Goal: Use online tool/utility: Utilize a website feature to perform a specific function

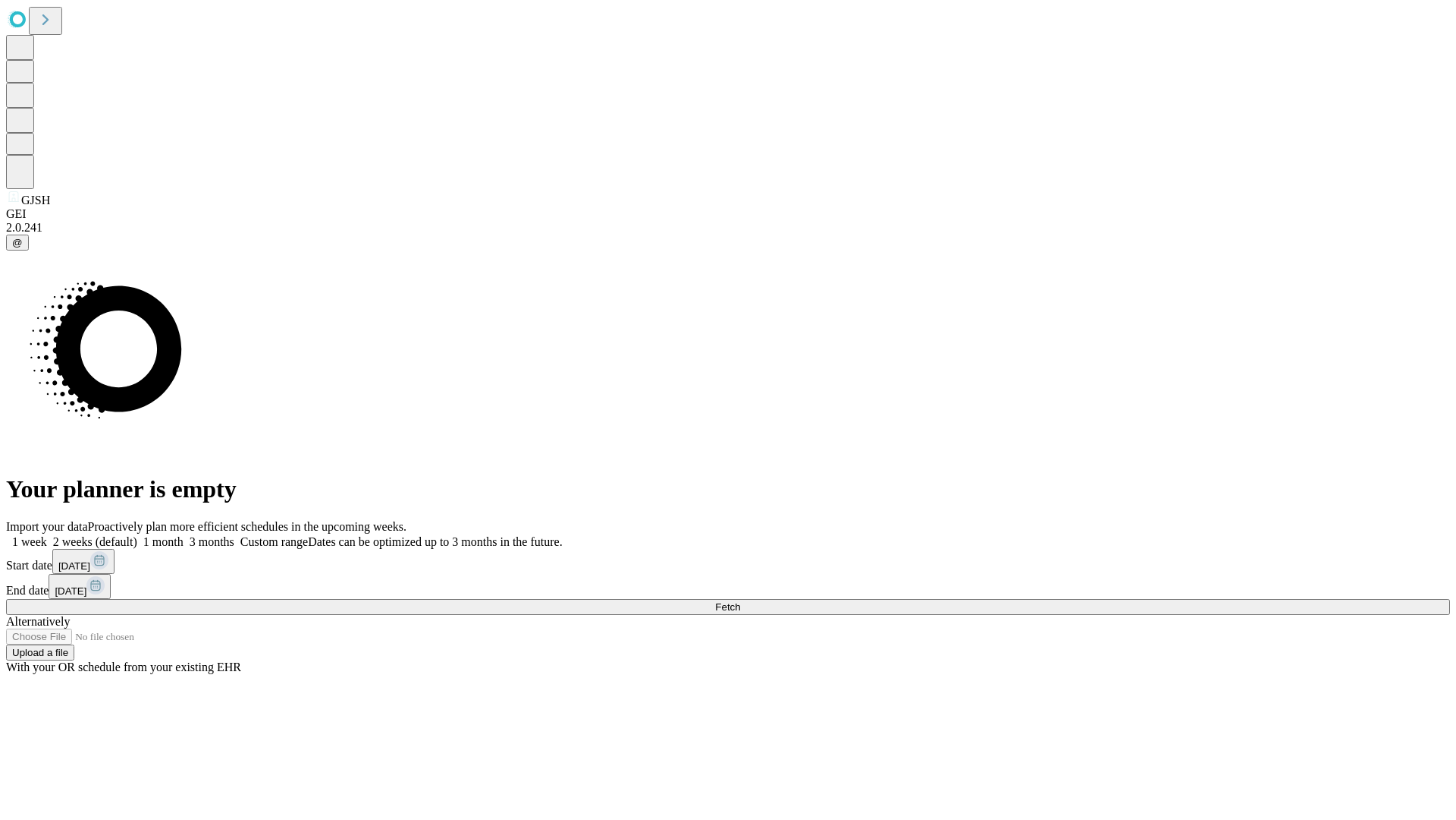
click at [741, 601] on span "Fetch" at bounding box center [728, 607] width 25 height 11
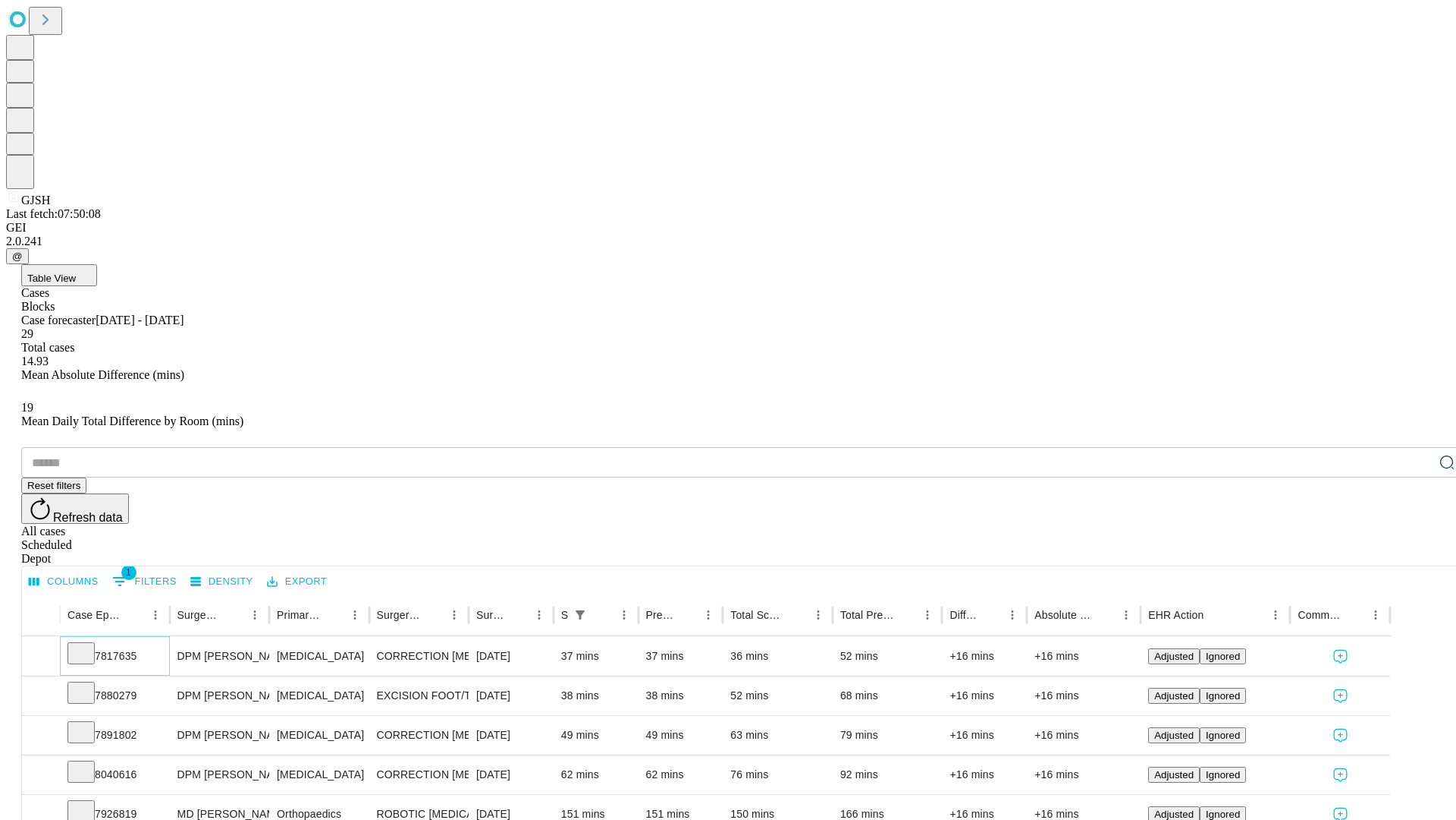
click at [89, 644] on icon at bounding box center [81, 652] width 15 height 15
